Goal: Transaction & Acquisition: Purchase product/service

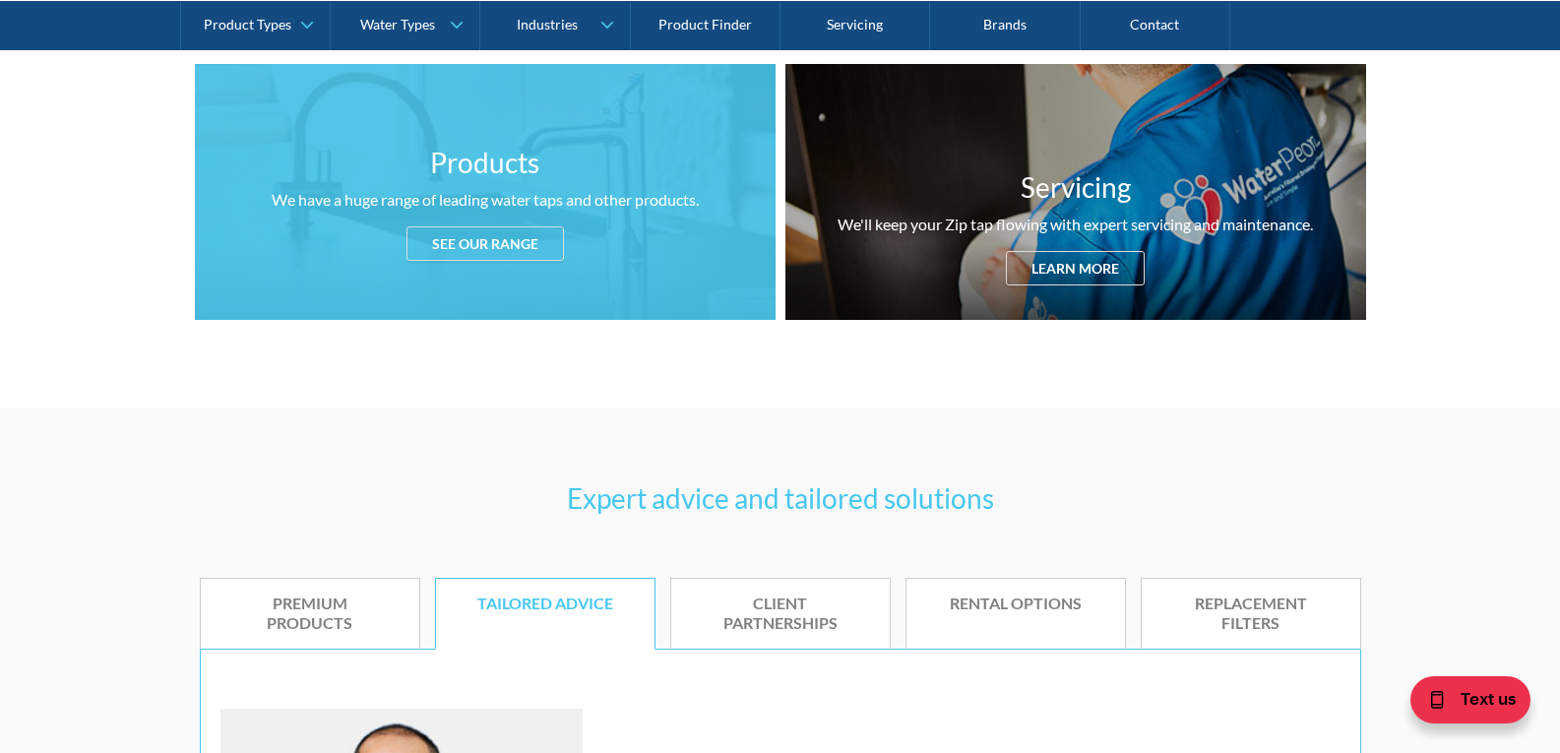
click at [500, 226] on div "See our range" at bounding box center [485, 243] width 157 height 34
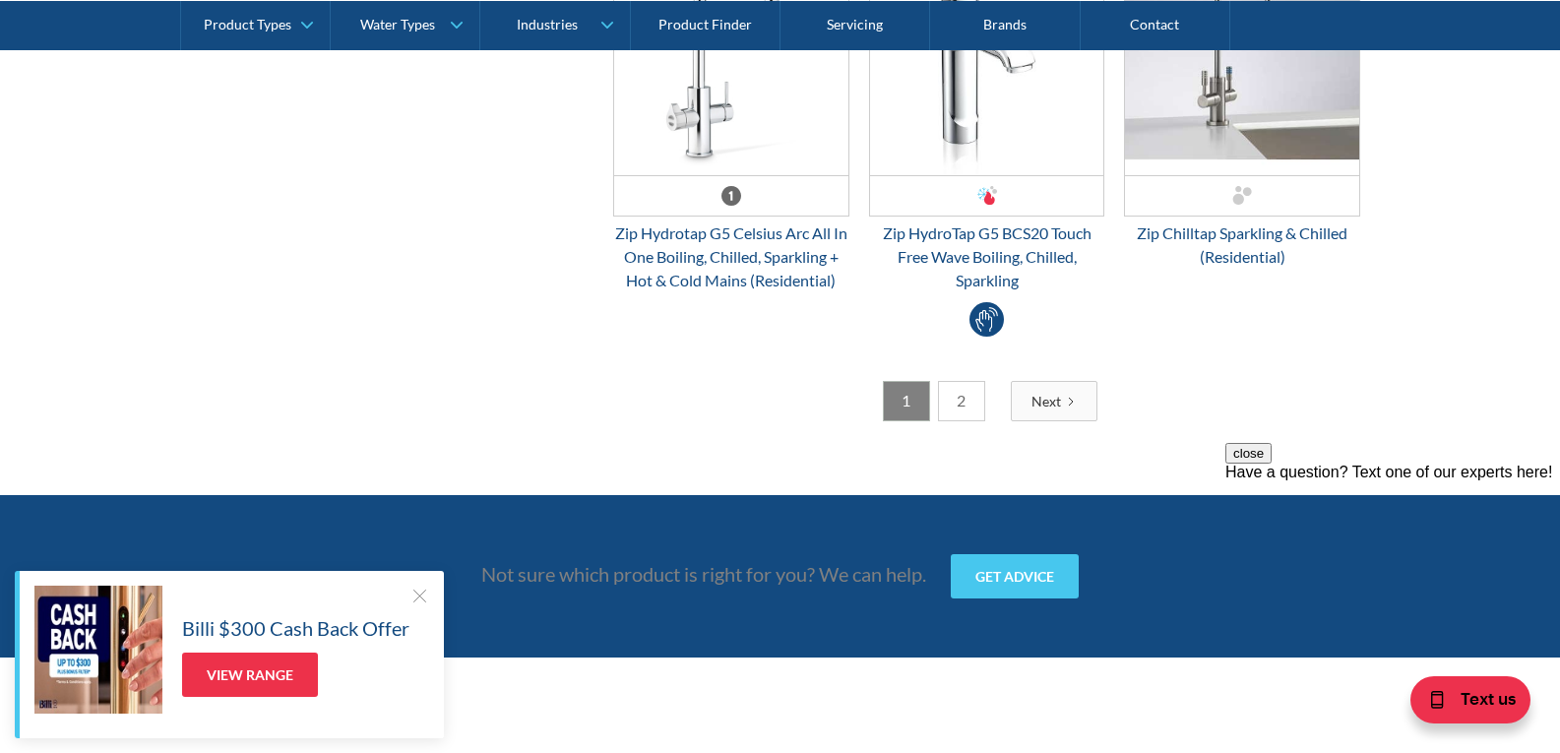
scroll to position [5595, 0]
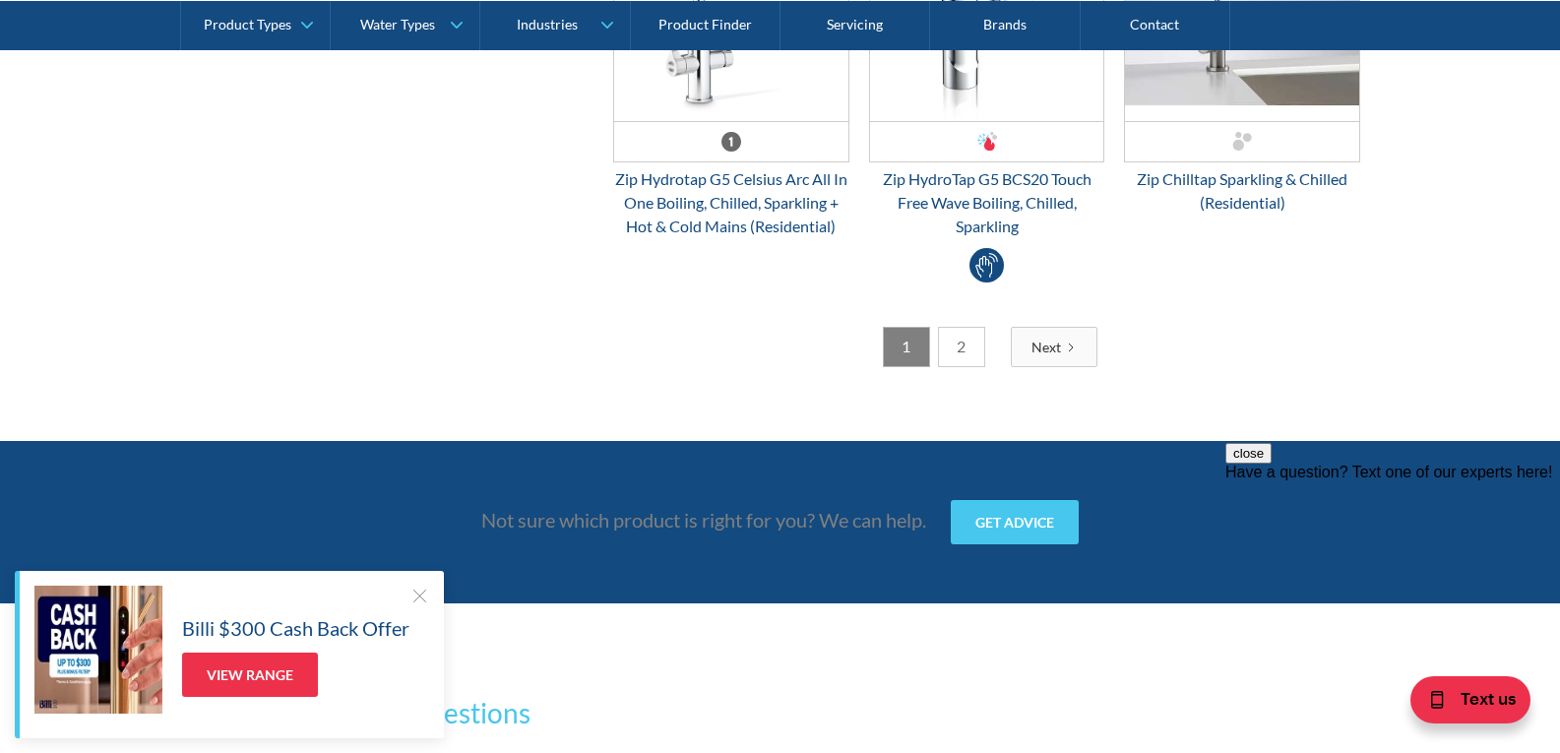
click at [961, 328] on link "2" at bounding box center [961, 347] width 47 height 40
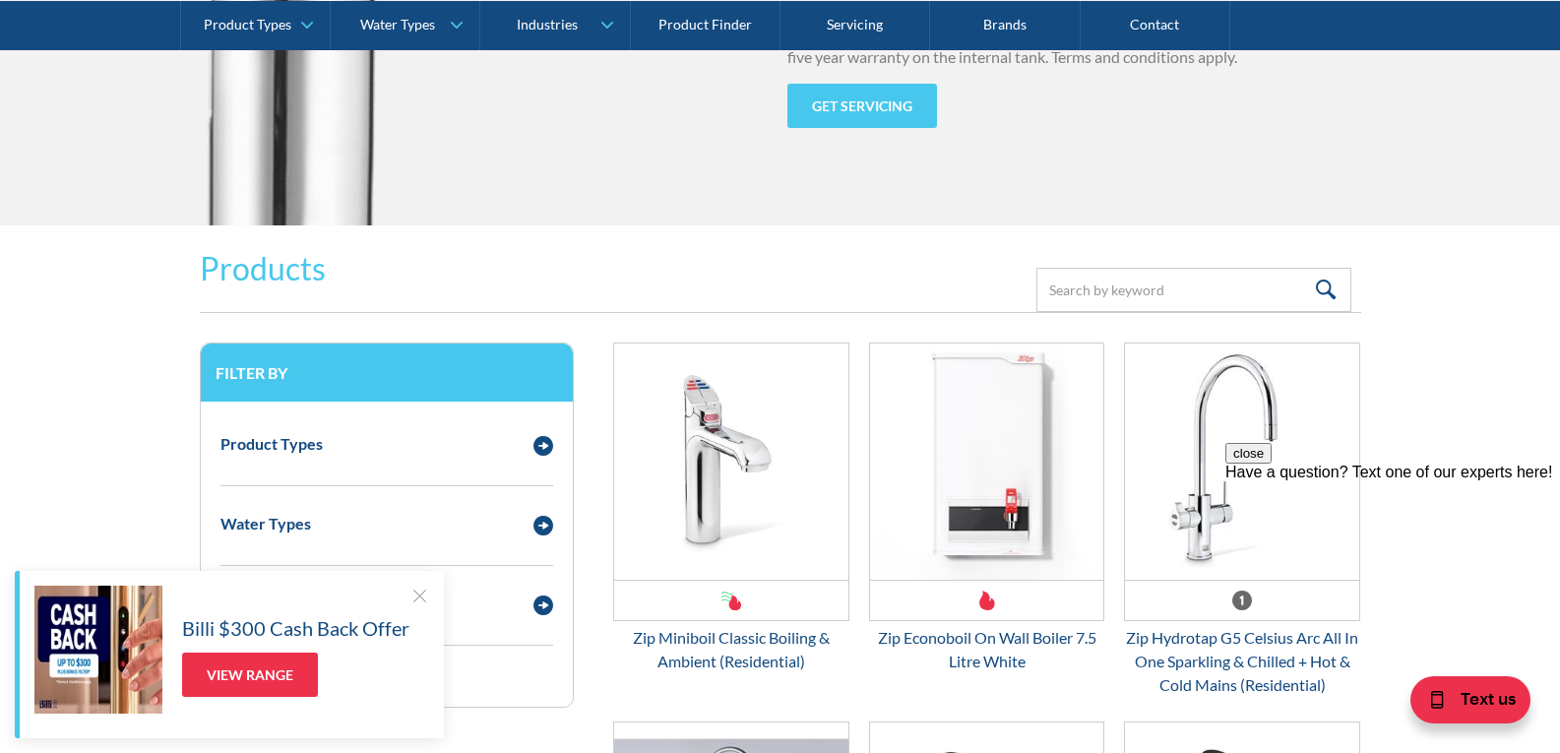
scroll to position [2533, 0]
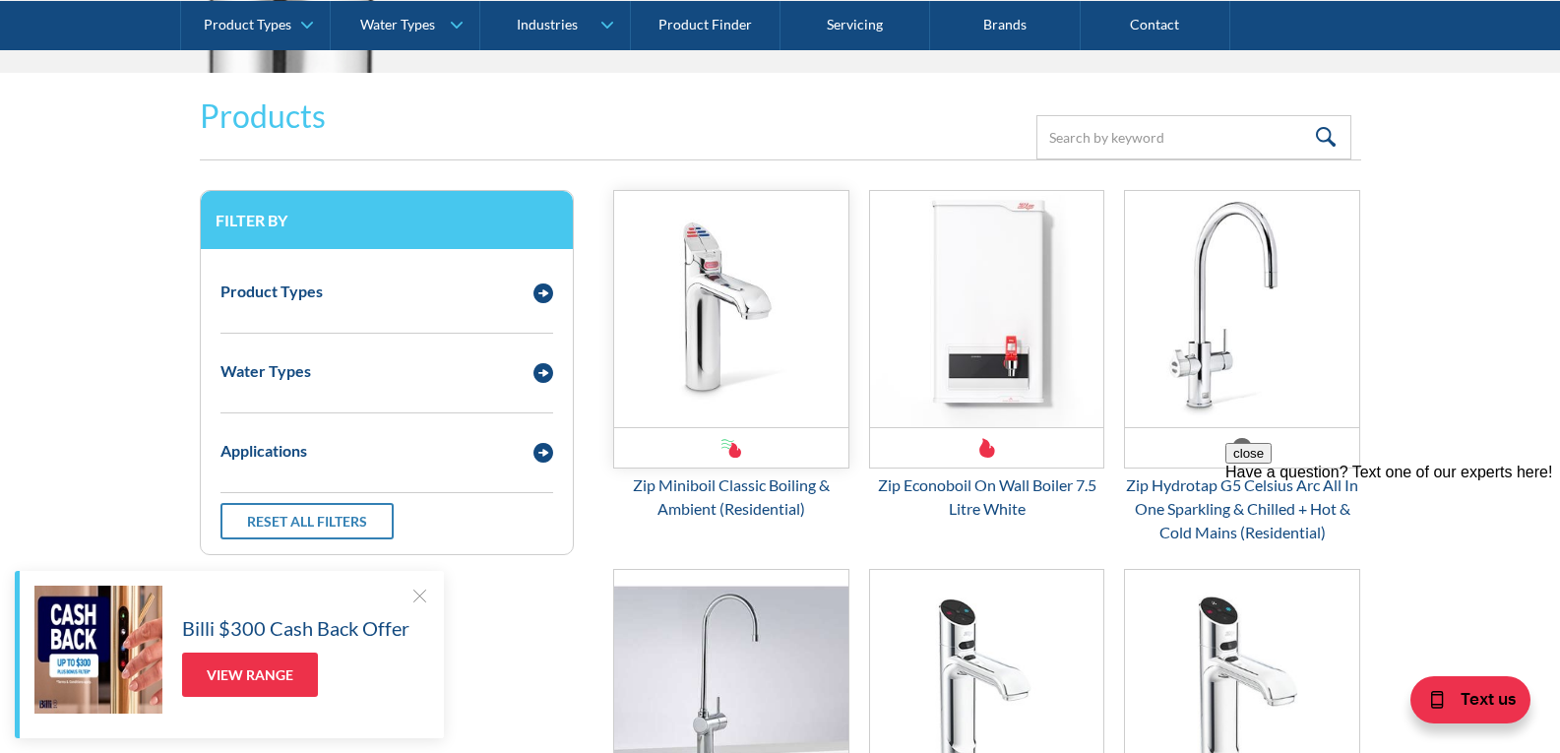
click at [762, 285] on img "Email Form 3" at bounding box center [731, 309] width 234 height 236
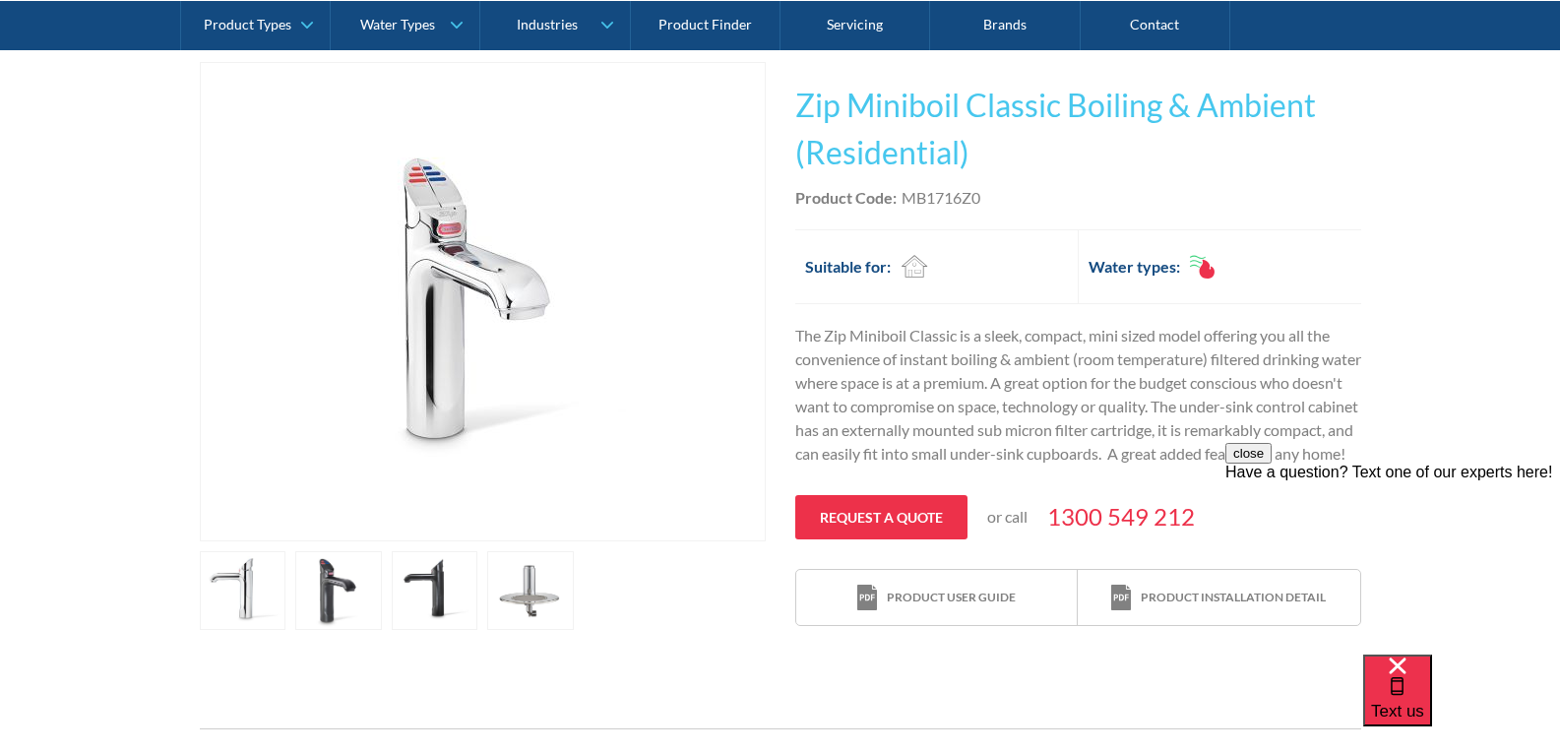
scroll to position [386, 0]
click at [513, 590] on link "open lightbox" at bounding box center [530, 589] width 87 height 79
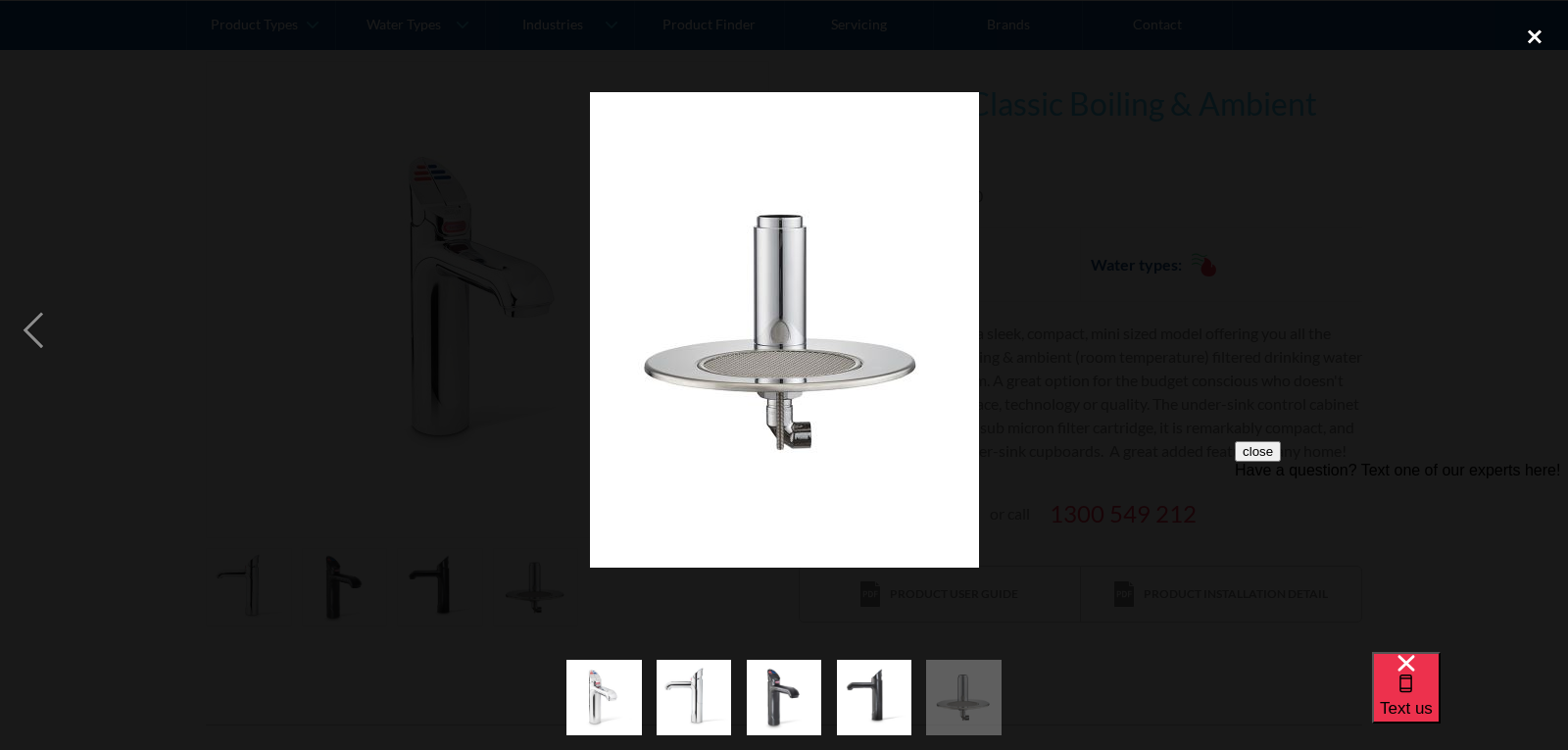
click at [1527, 38] on div "close lightbox" at bounding box center [1534, 36] width 67 height 43
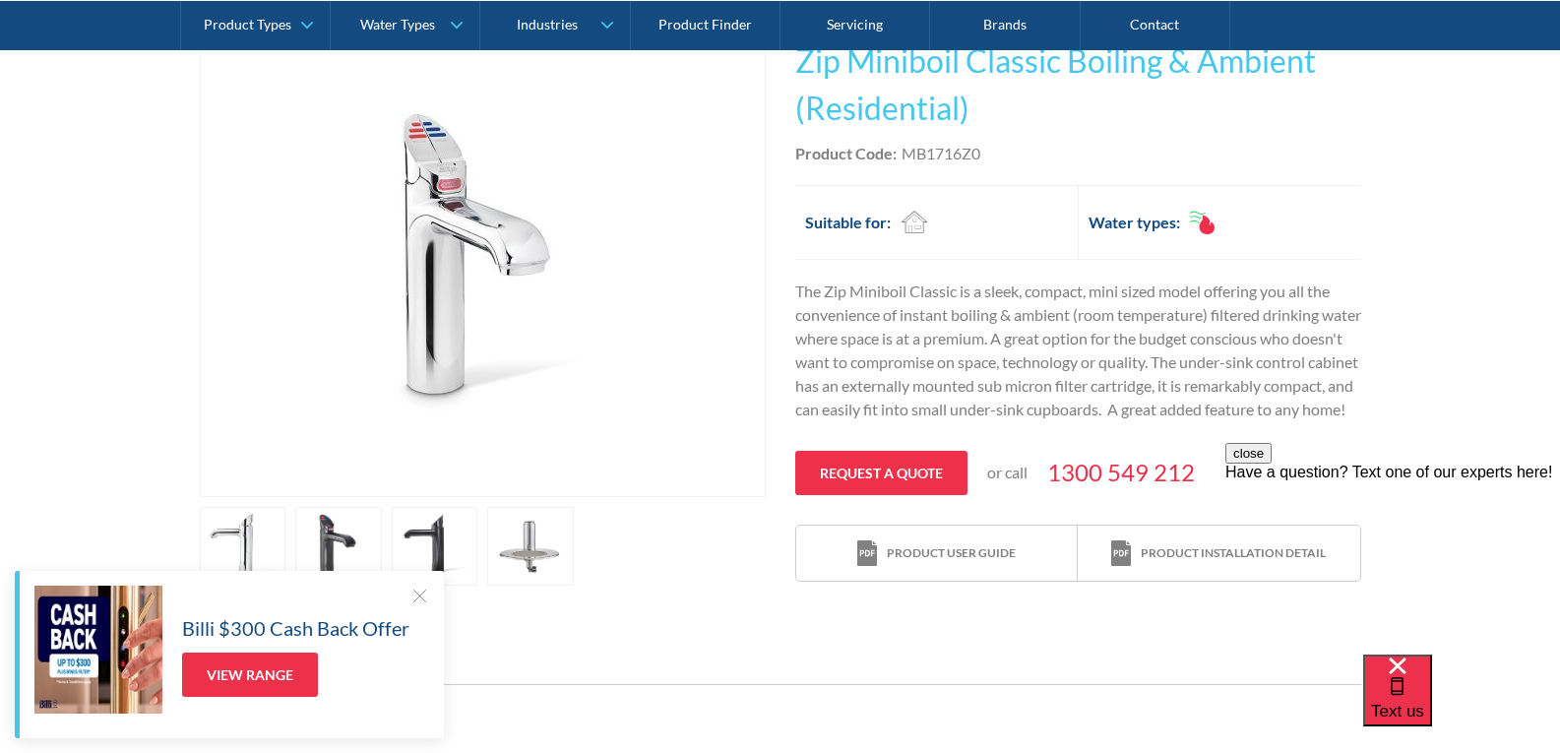
scroll to position [430, 0]
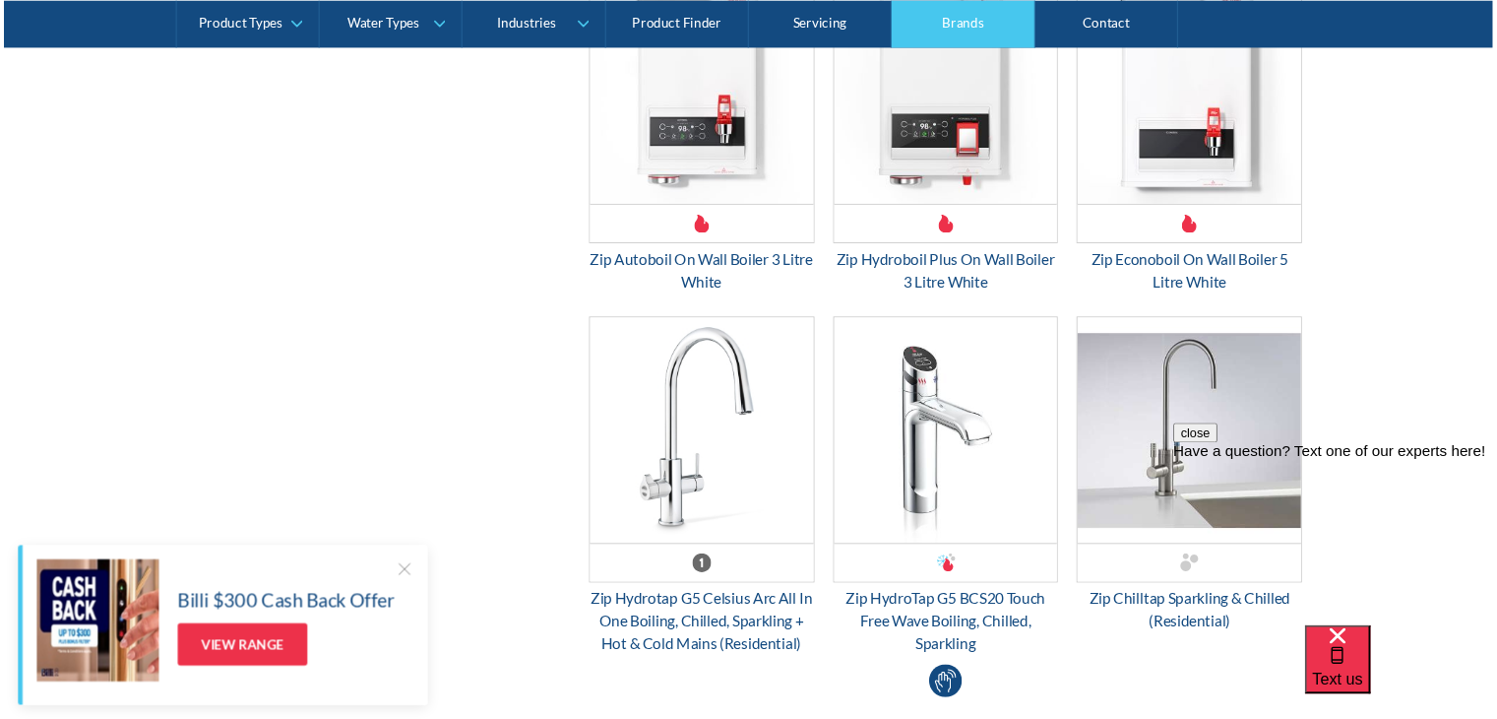
scroll to position [5146, 0]
